Goal: Information Seeking & Learning: Find specific fact

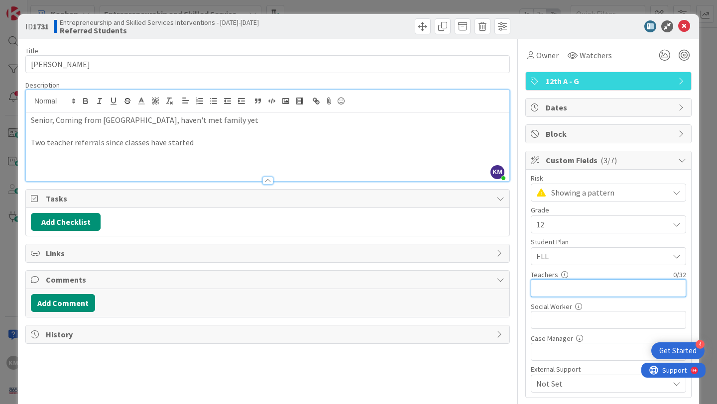
click at [562, 291] on input "text" at bounding box center [608, 288] width 155 height 18
type input "C"
click at [201, 145] on p "Two teacher referrals since classes have started" at bounding box center [268, 142] width 474 height 11
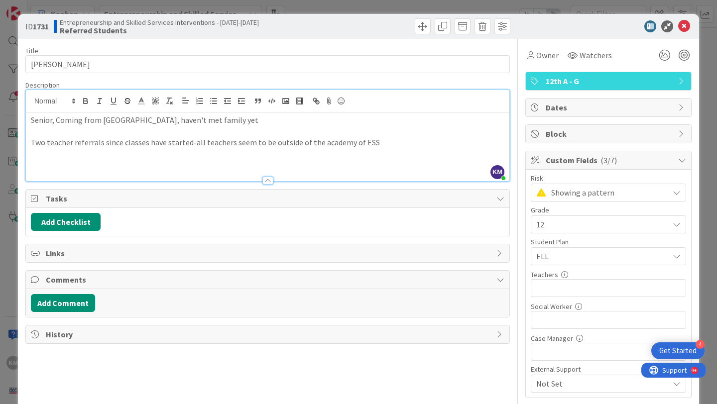
click at [278, 364] on div "Title 28 / 128 [PERSON_NAME] Description KM [PERSON_NAME] joined 8 m ago Senior…" at bounding box center [267, 258] width 485 height 439
click at [684, 29] on icon at bounding box center [684, 26] width 12 height 12
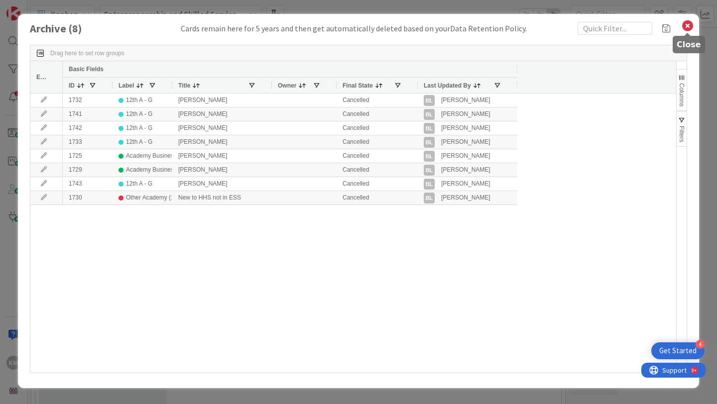
click at [690, 27] on icon at bounding box center [687, 26] width 13 height 14
